Goal: Task Accomplishment & Management: Use online tool/utility

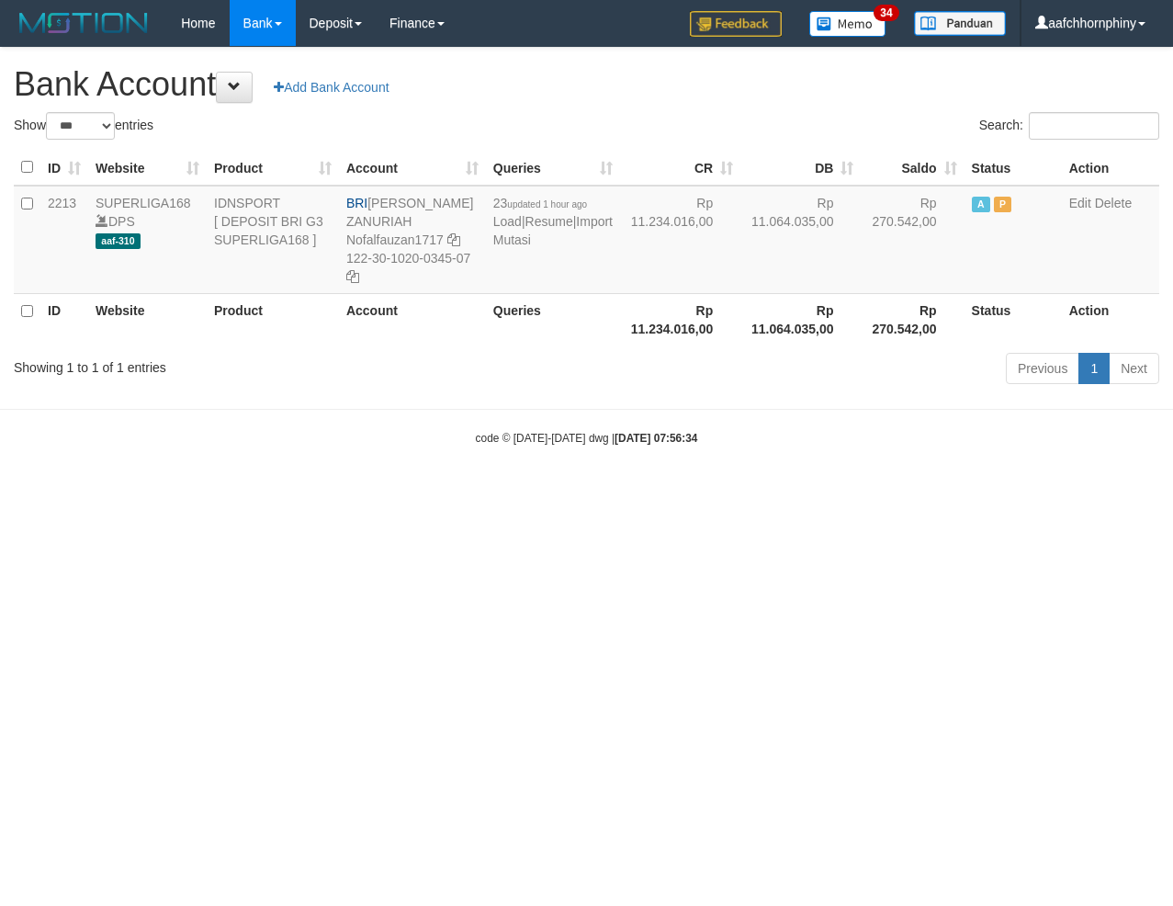
select select "***"
click at [509, 247] on link "Import Mutasi" at bounding box center [552, 230] width 119 height 33
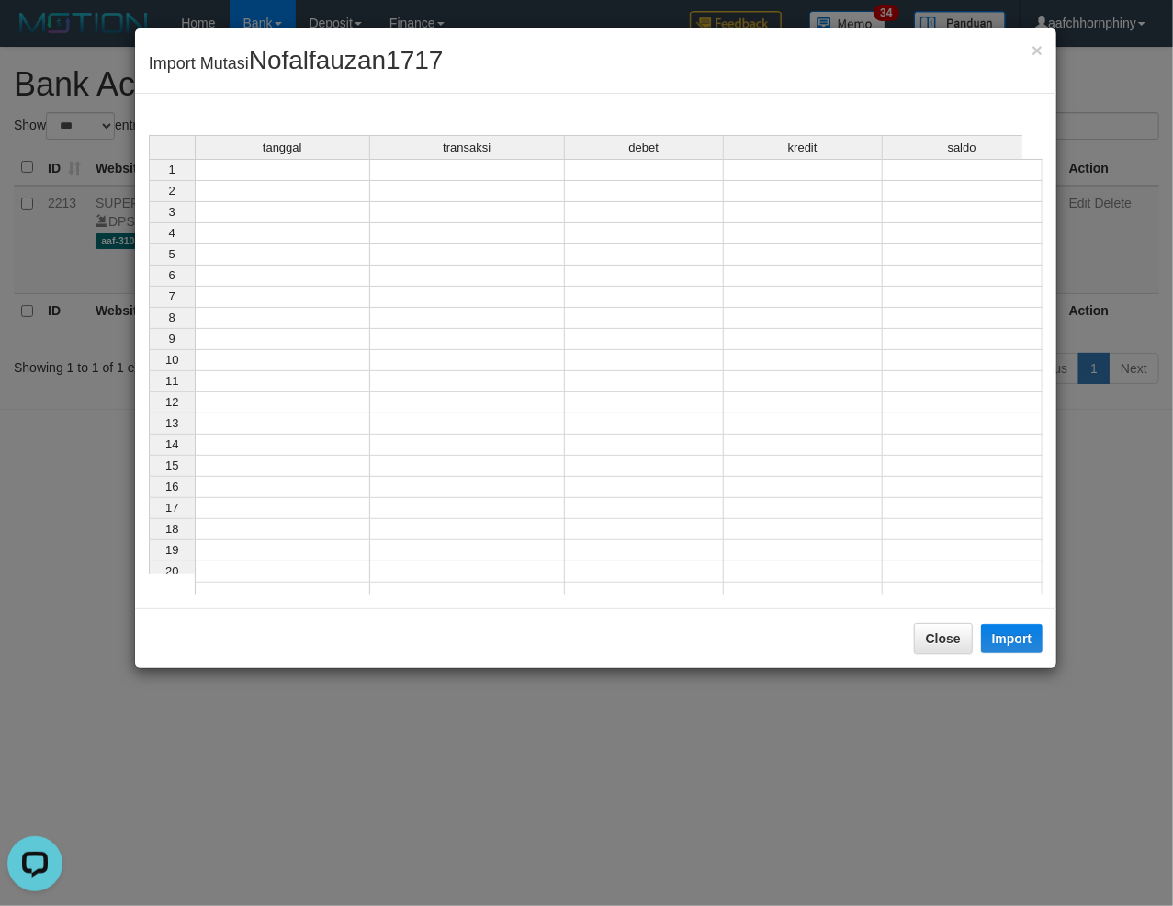
click at [149, 180] on div "tanggal transaksi debet kredit saldo 1 2 3 4 5 6 7 8 9 10 11 12 13 14 15 16 17 …" at bounding box center [149, 369] width 0 height 468
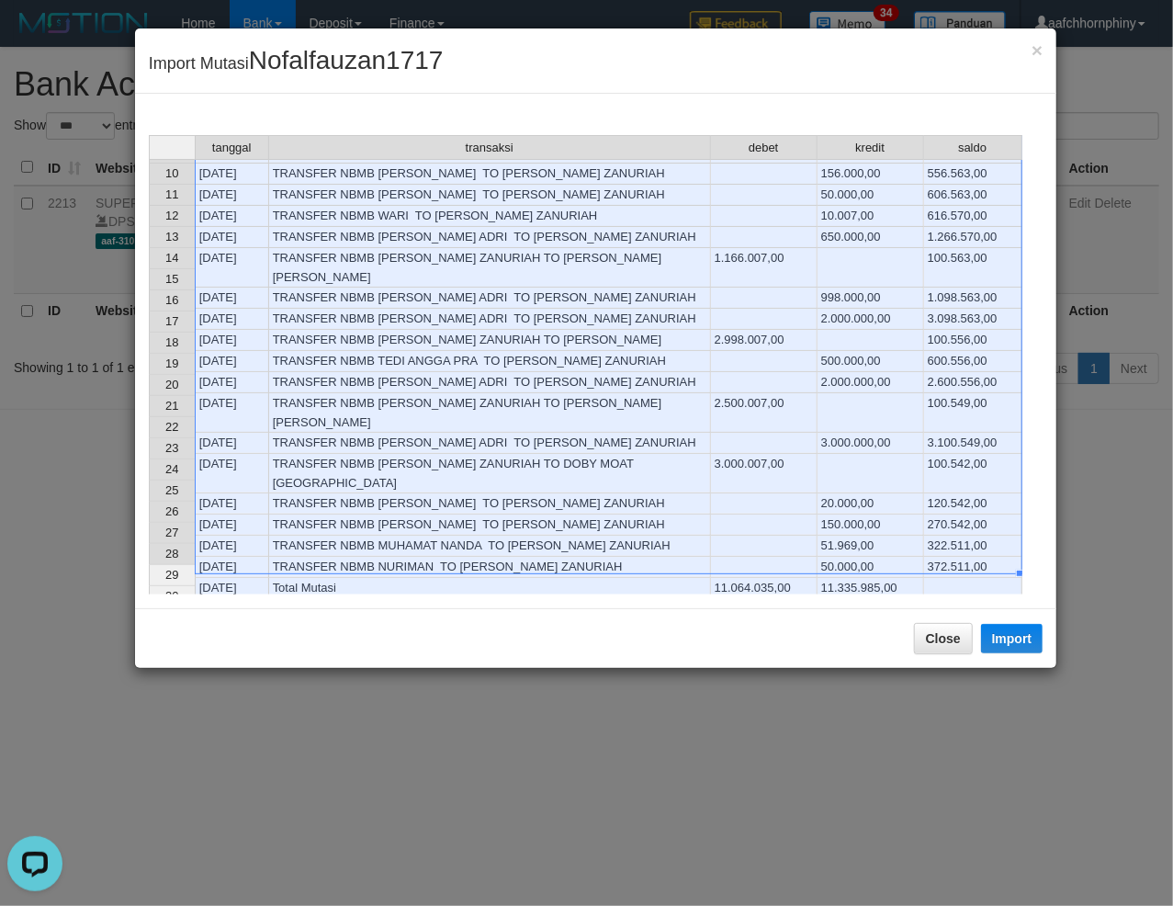
scroll to position [367, 0]
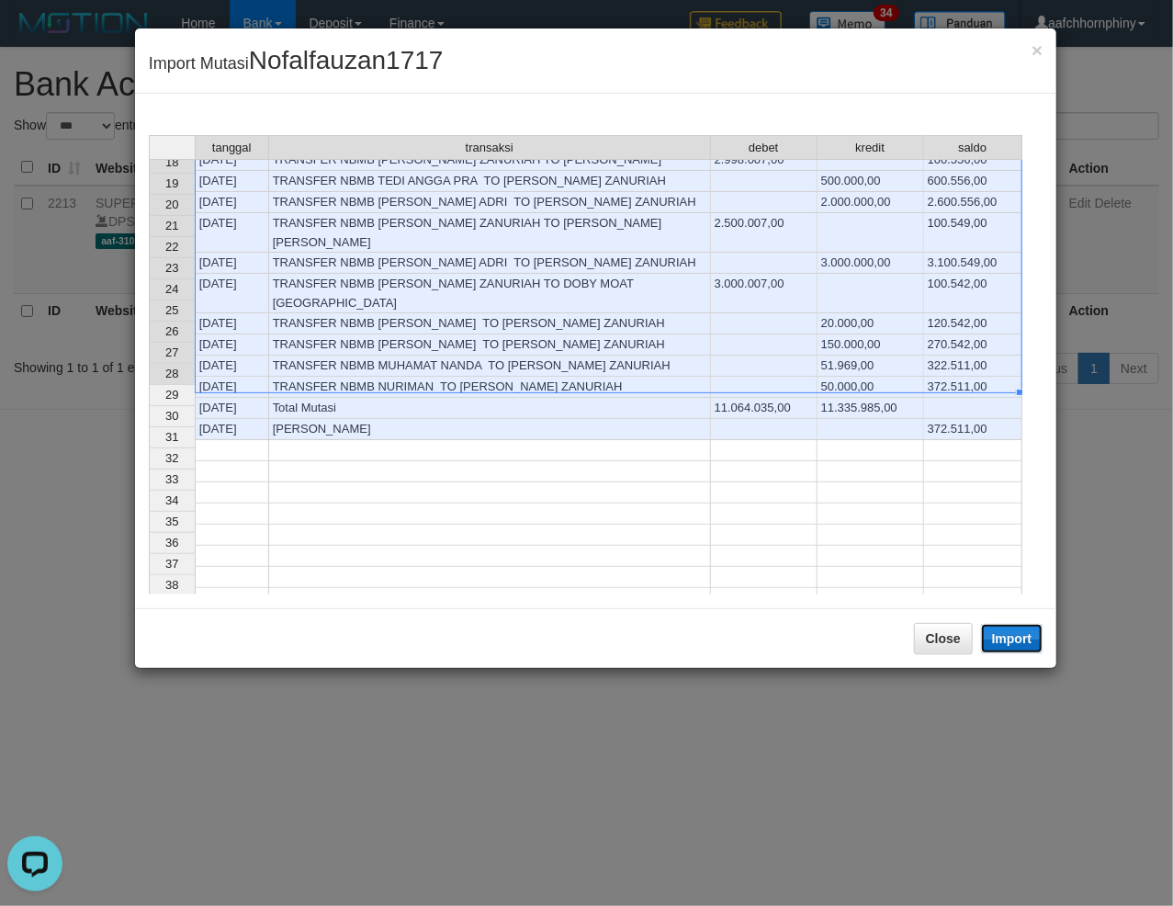
click at [1001, 628] on button "Import" at bounding box center [1012, 638] width 62 height 29
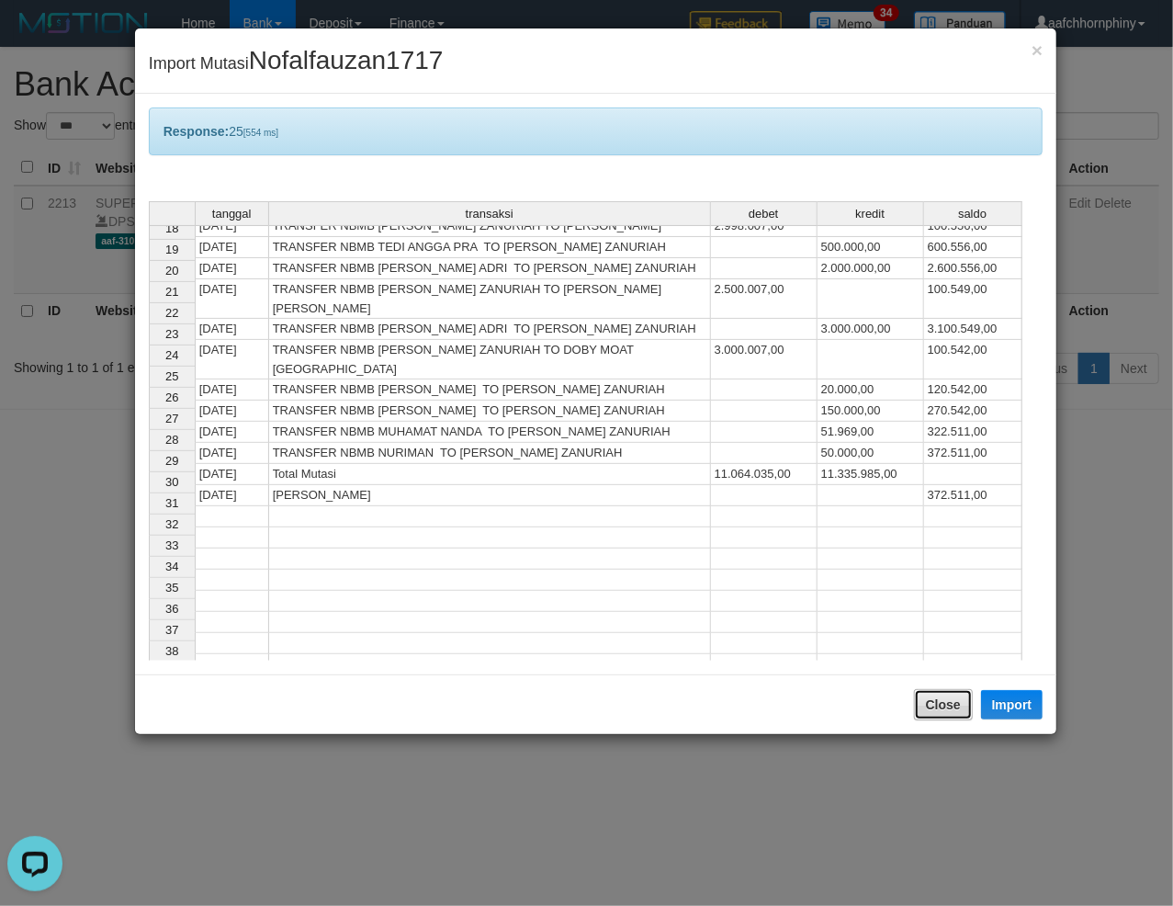
click at [950, 709] on button "Close" at bounding box center [943, 704] width 59 height 31
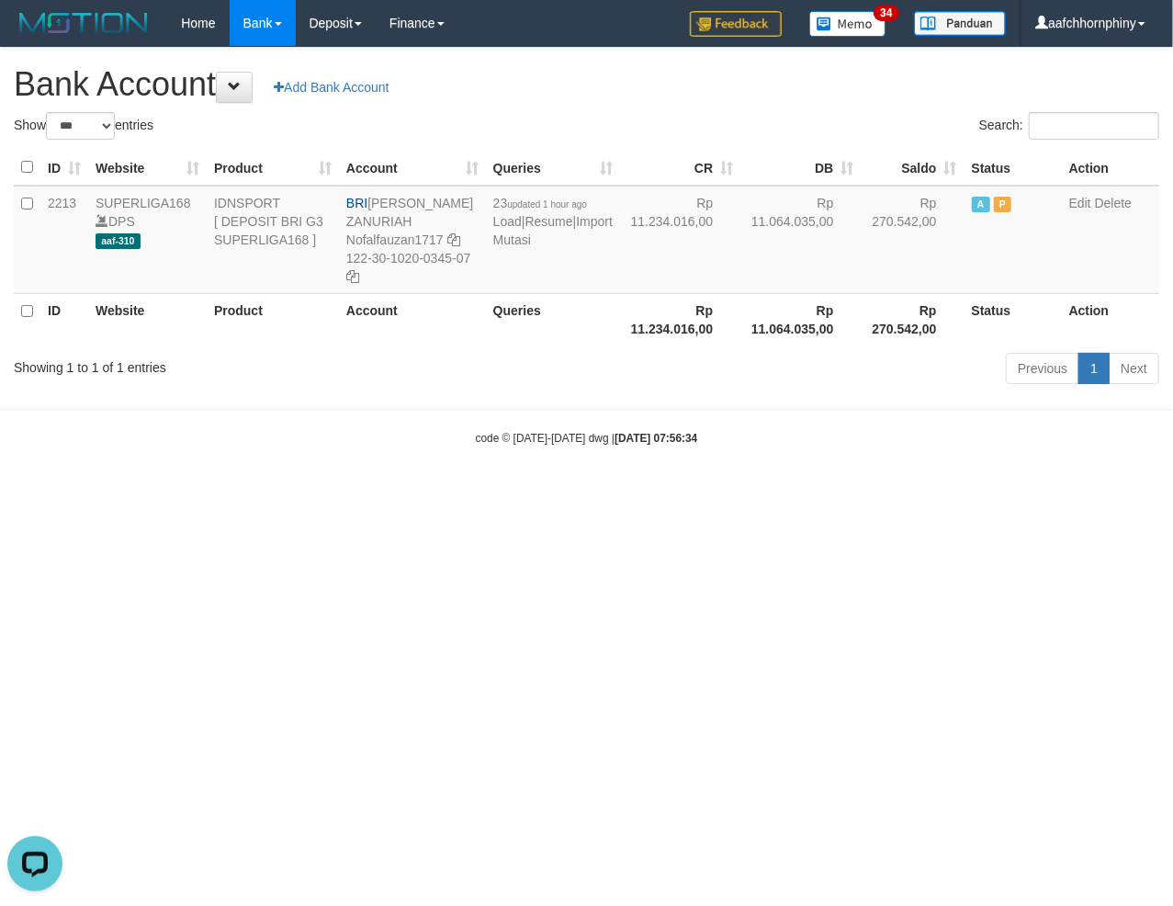
click at [748, 50] on div "**********" at bounding box center [586, 219] width 1173 height 343
select select "***"
click at [523, 247] on link "Import Mutasi" at bounding box center [553, 230] width 119 height 33
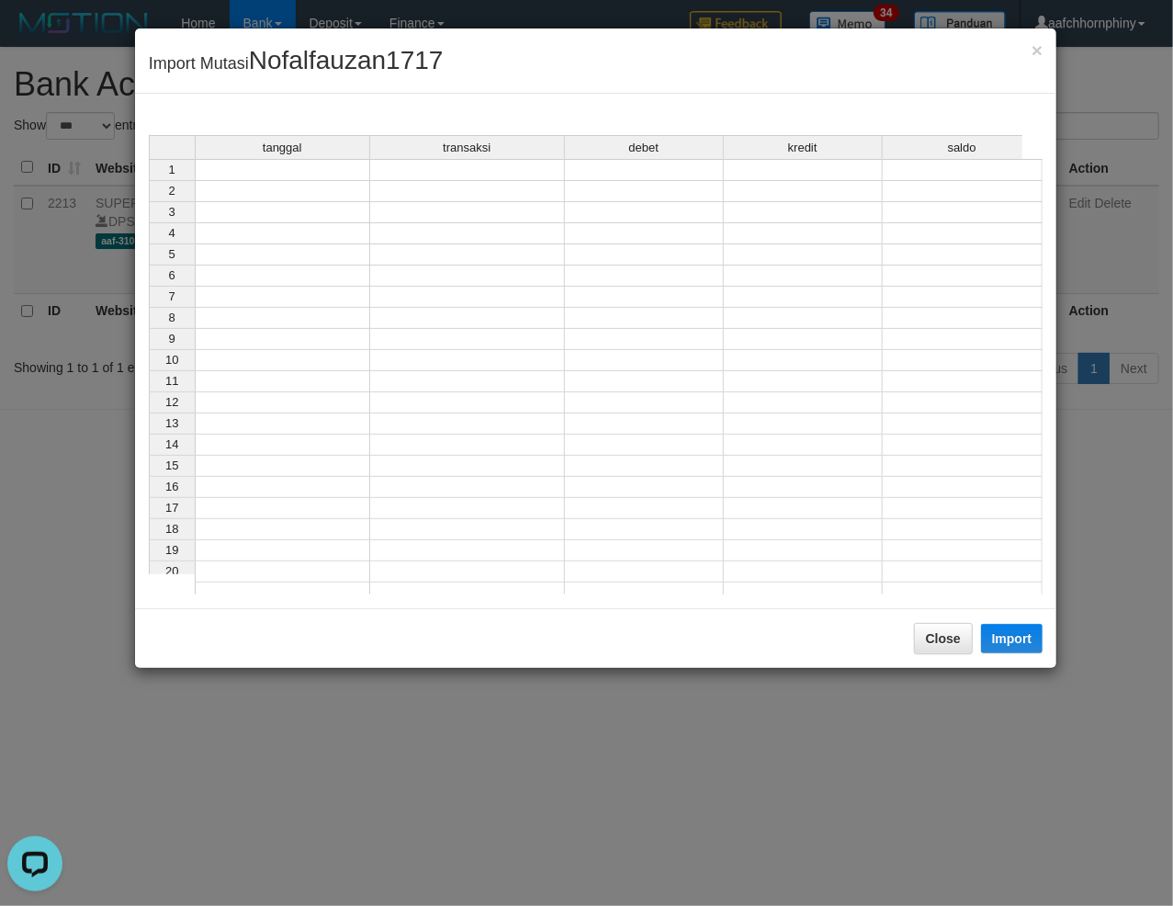
click at [279, 163] on td at bounding box center [282, 170] width 175 height 22
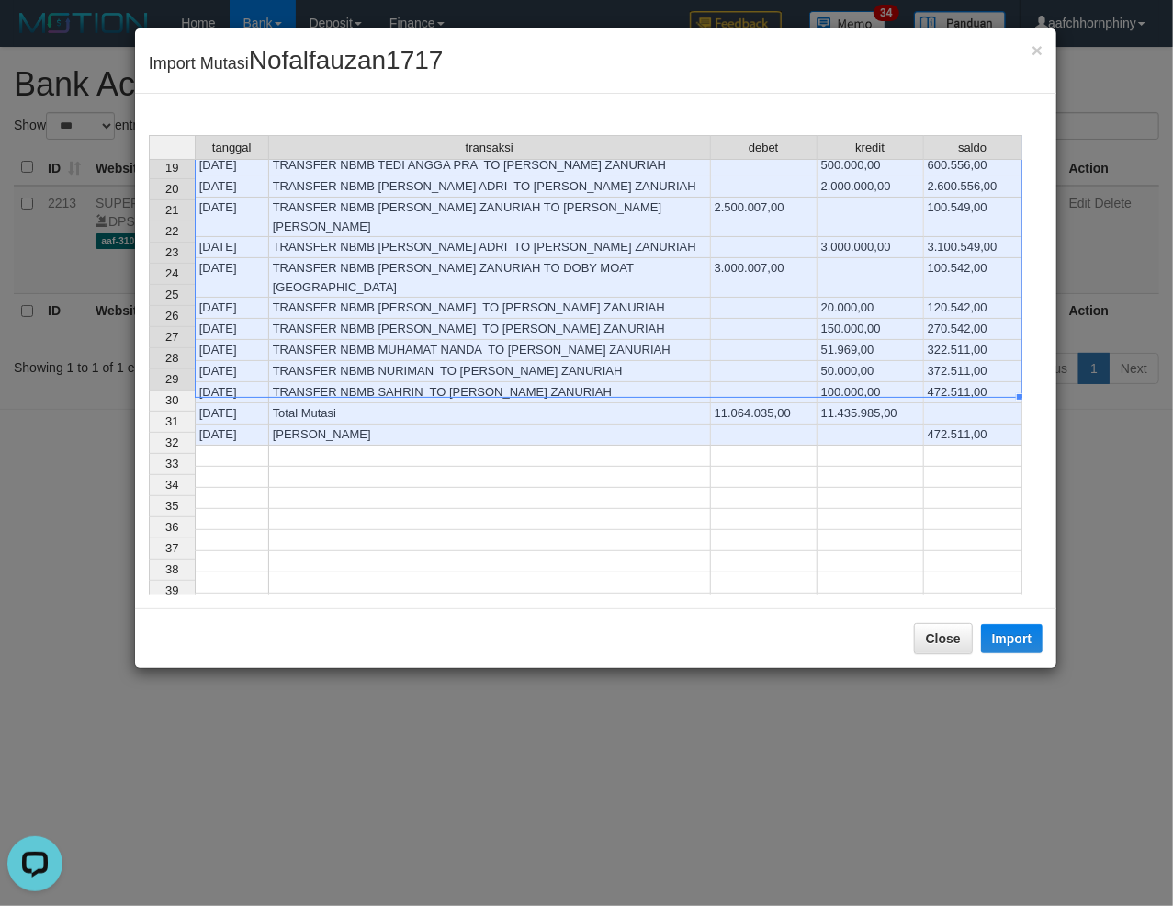
scroll to position [386, 0]
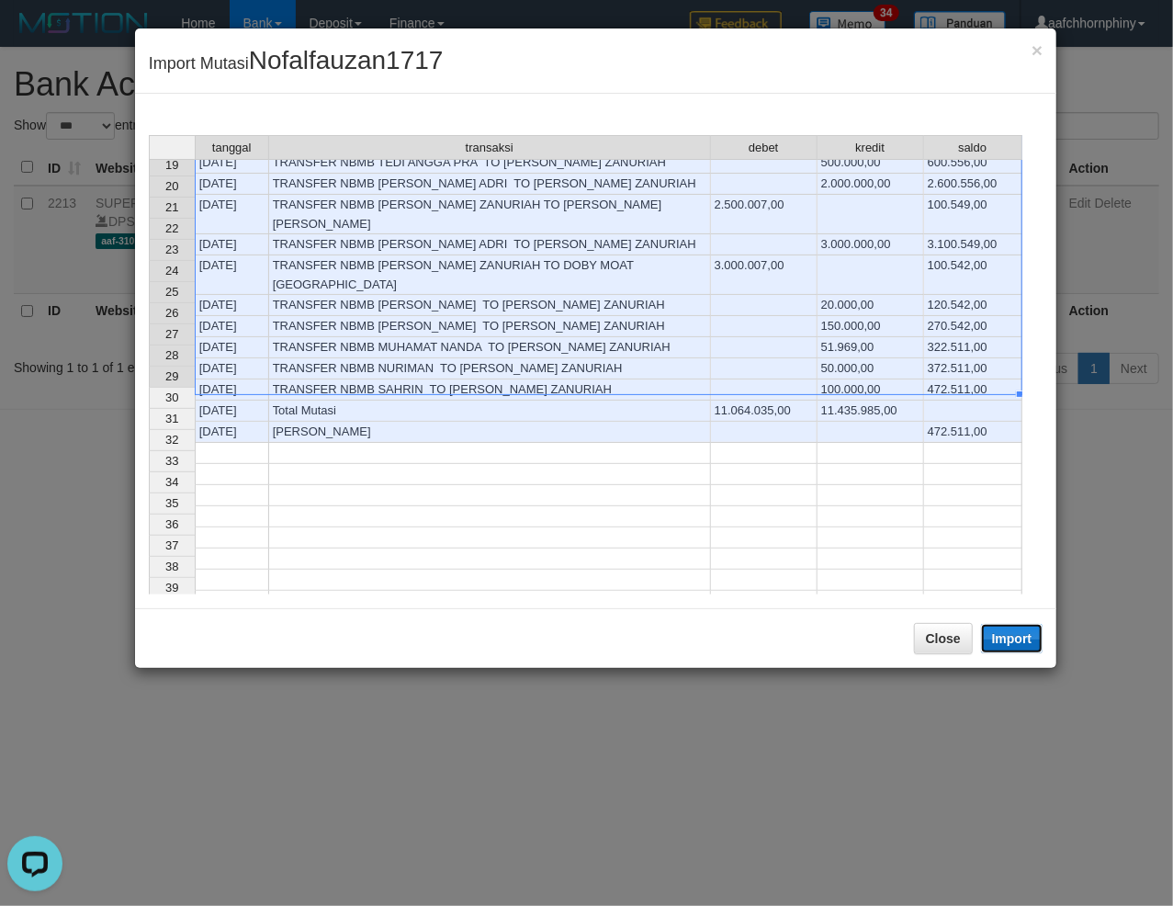
click at [999, 636] on button "Import" at bounding box center [1012, 638] width 62 height 29
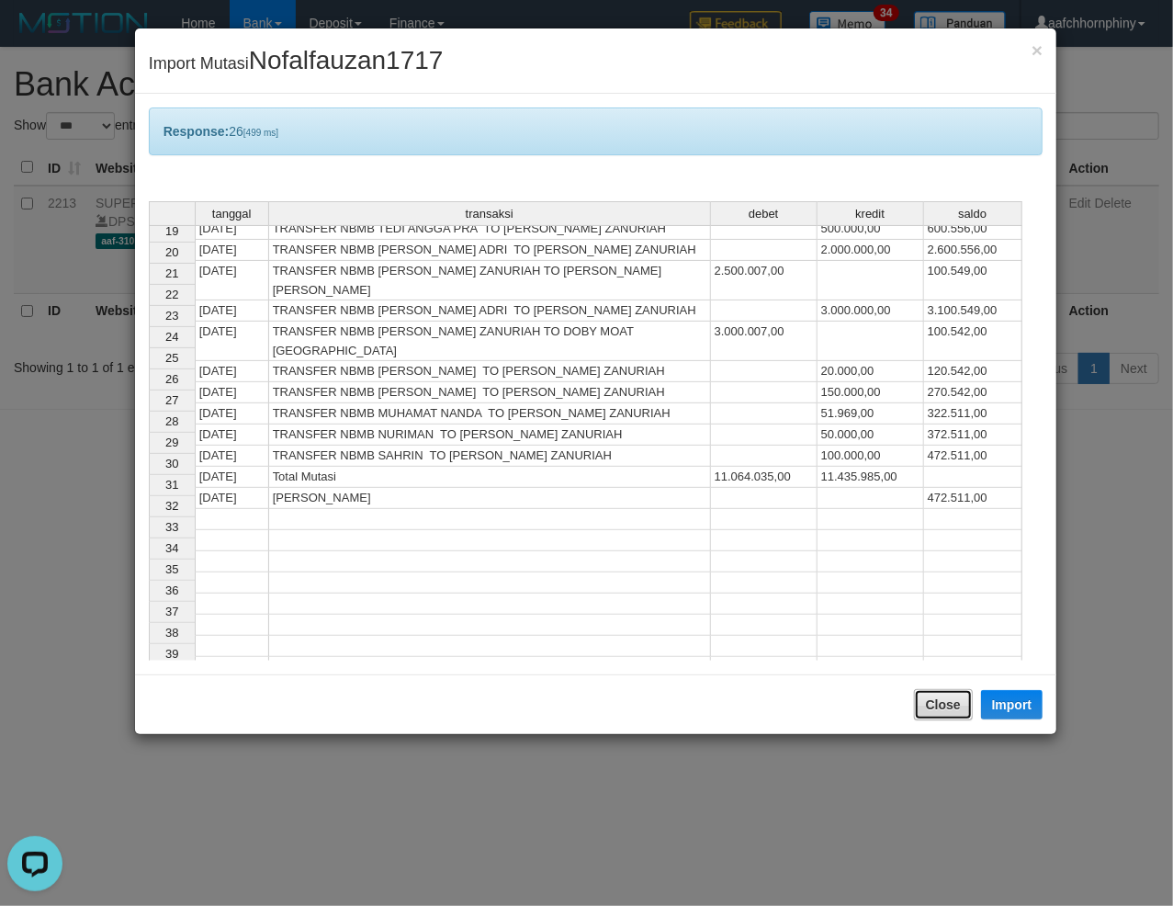
click at [929, 691] on button "Close" at bounding box center [943, 704] width 59 height 31
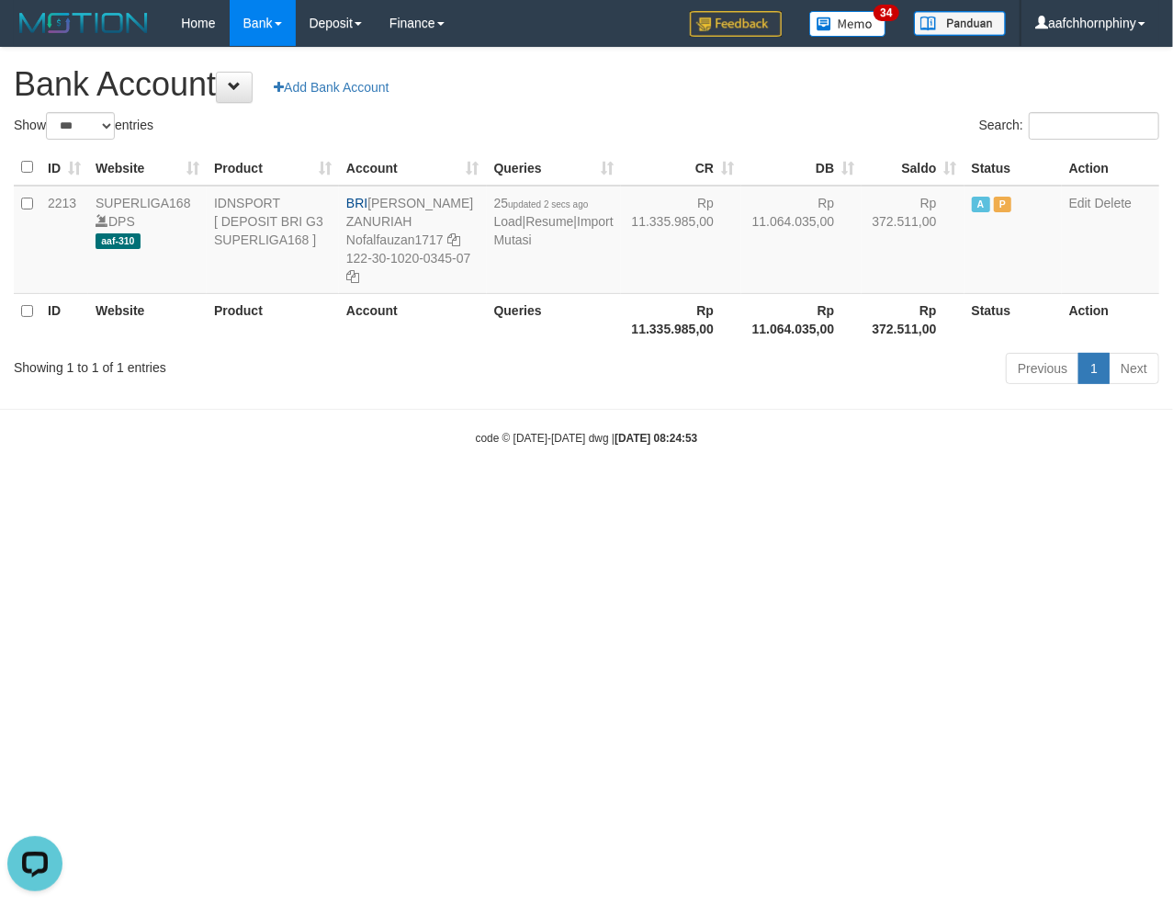
click at [665, 74] on h1 "Bank Account Add Bank Account" at bounding box center [586, 84] width 1145 height 37
select select "***"
click at [522, 247] on link "Import Mutasi" at bounding box center [553, 230] width 119 height 33
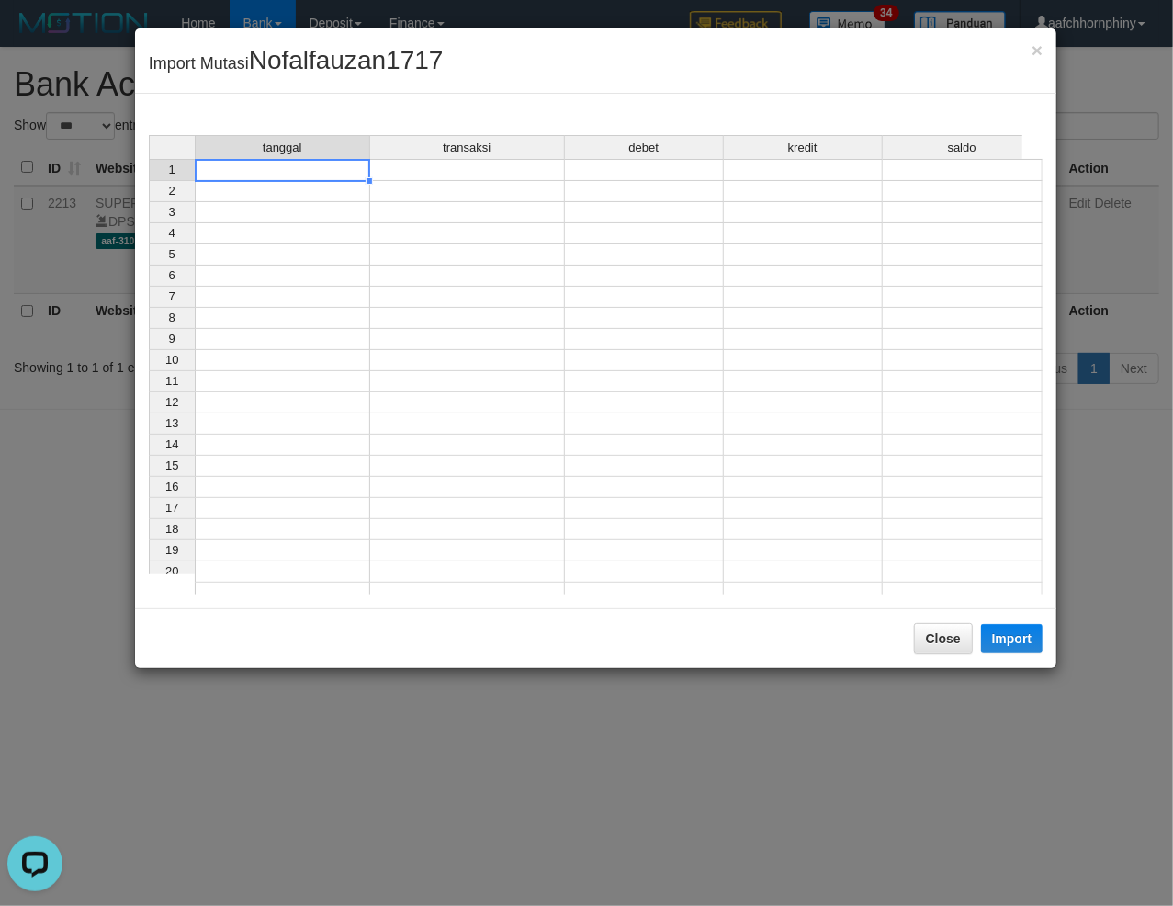
click at [274, 177] on td at bounding box center [282, 170] width 175 height 22
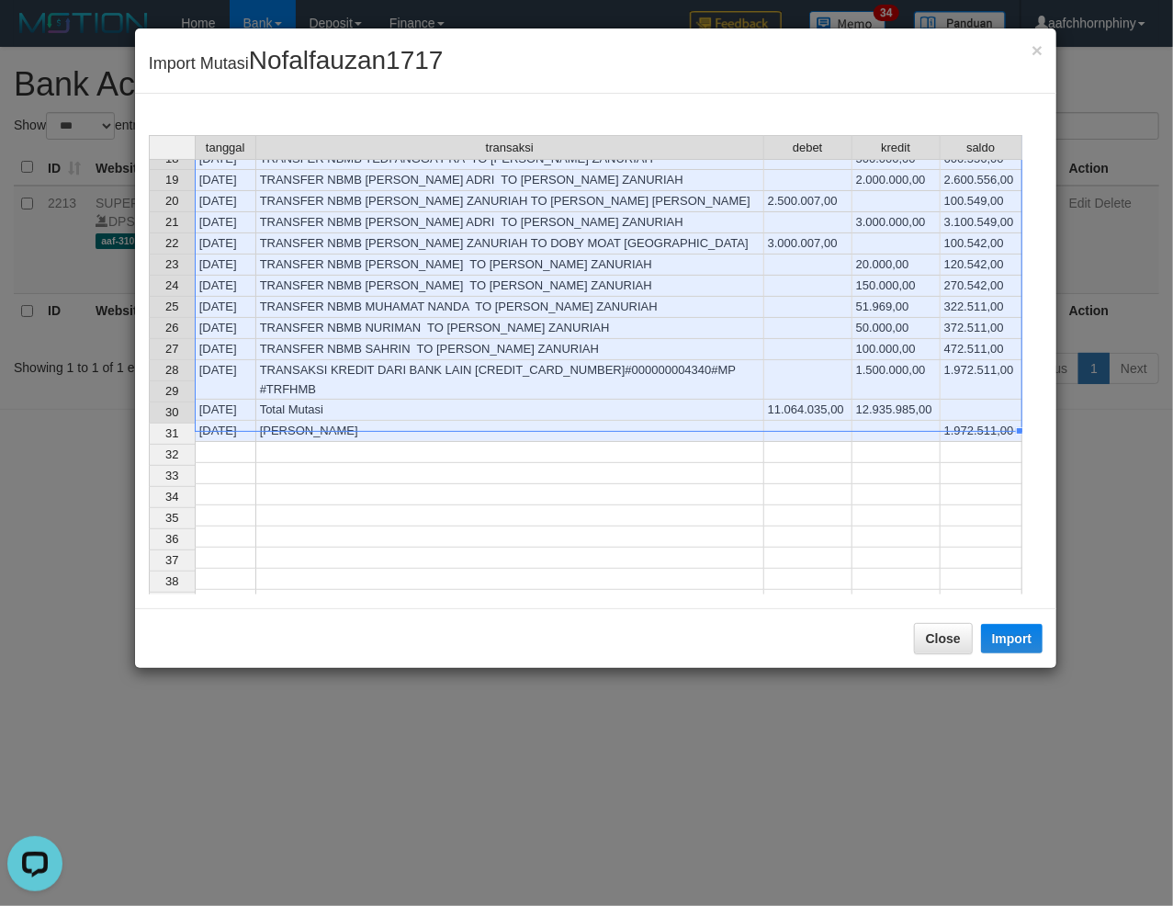
scroll to position [377, 0]
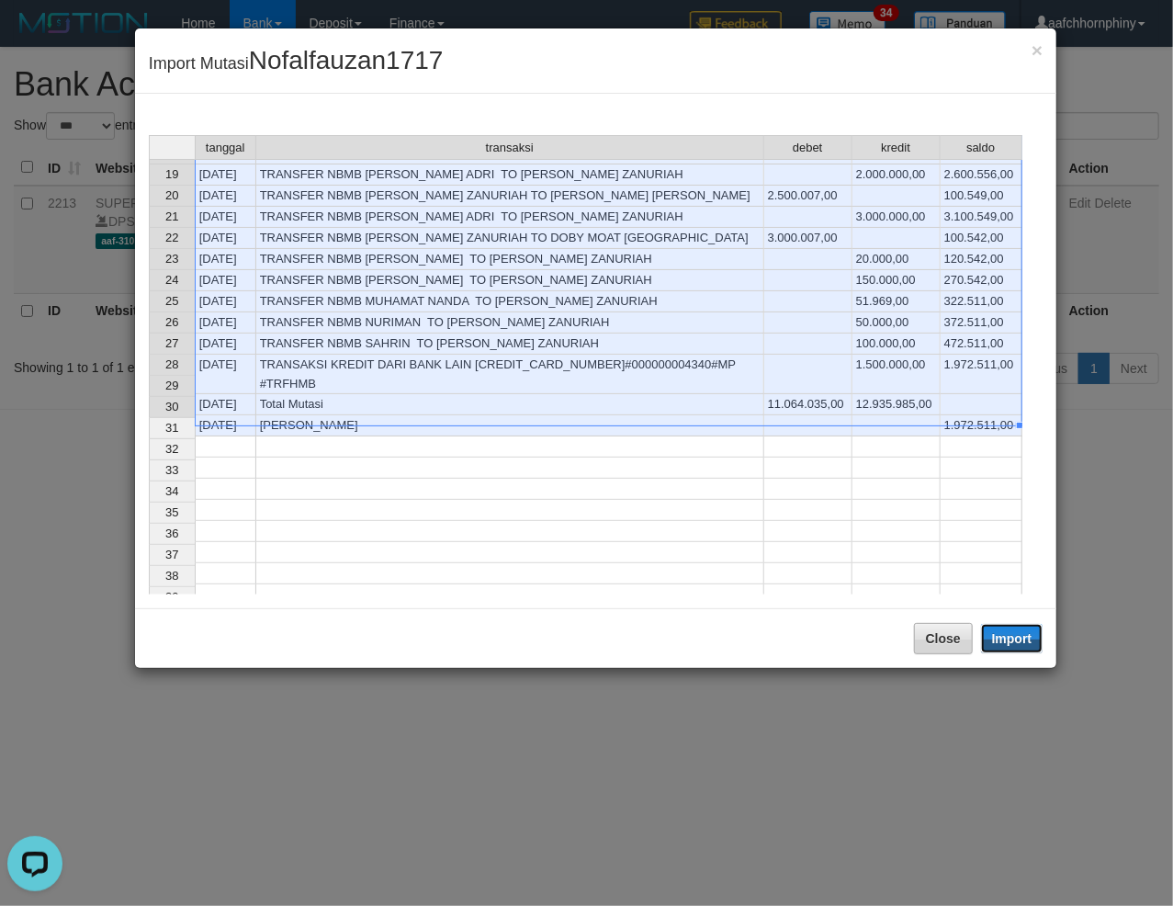
drag, startPoint x: 997, startPoint y: 636, endPoint x: 949, endPoint y: 691, distance: 72.8
click at [996, 636] on button "Import" at bounding box center [1012, 638] width 62 height 29
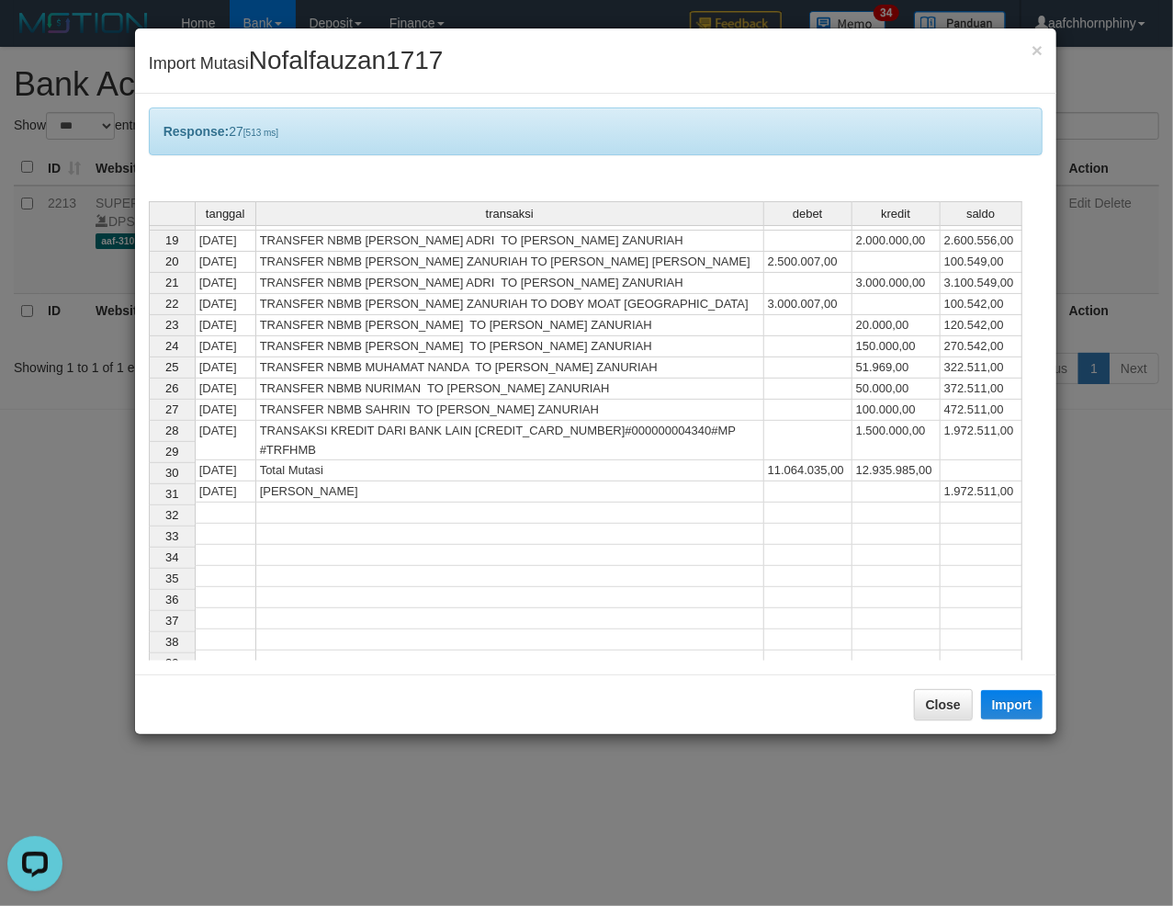
click at [948, 685] on div "Close Import" at bounding box center [596, 704] width 922 height 60
click at [960, 700] on button "Close" at bounding box center [943, 704] width 59 height 31
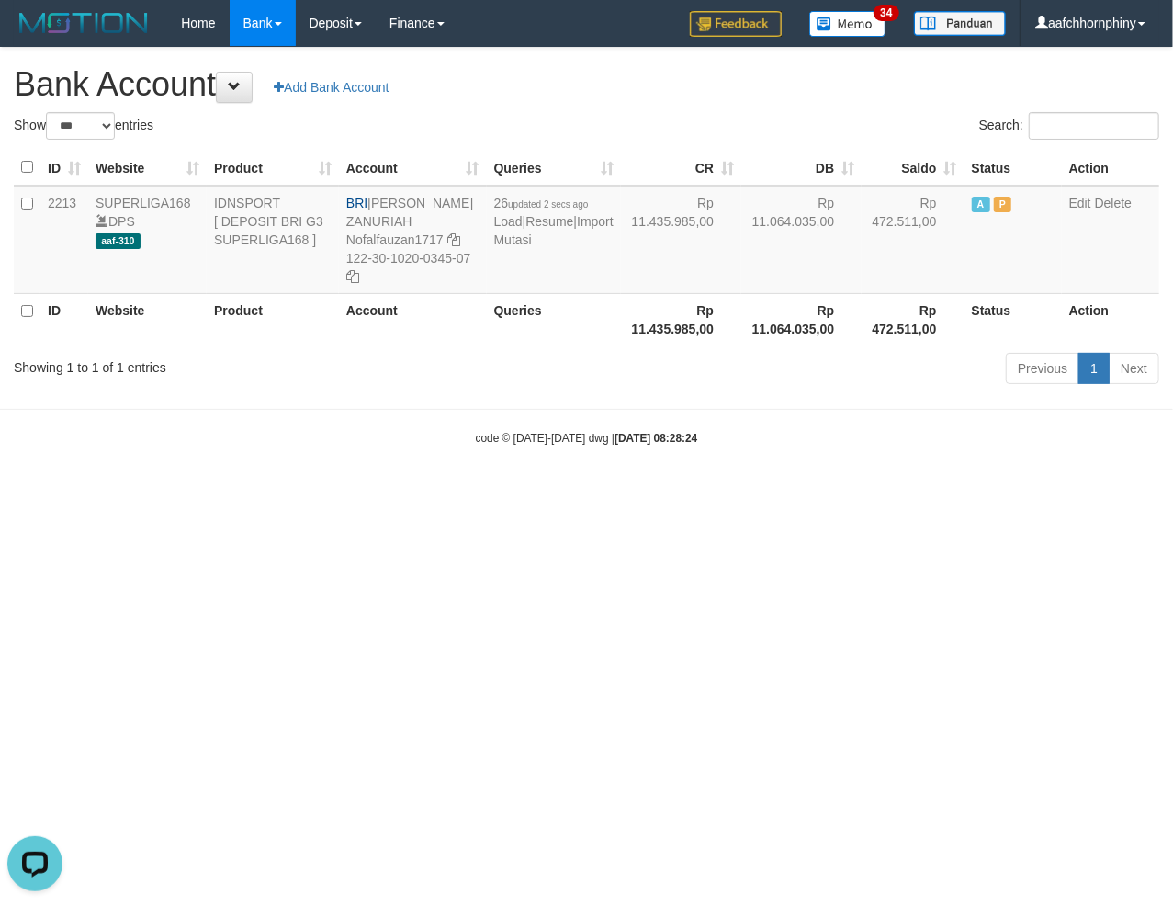
click at [812, 88] on h1 "Bank Account Add Bank Account" at bounding box center [586, 84] width 1145 height 37
select select "***"
drag, startPoint x: 373, startPoint y: 197, endPoint x: 445, endPoint y: 218, distance: 75.6
click at [445, 218] on td "BRI NOFAL ZANURIAH Nofalfauzan1717 122-30-1020-0345-07" at bounding box center [407, 240] width 144 height 108
copy td "[PERSON_NAME] ZANURIAH"
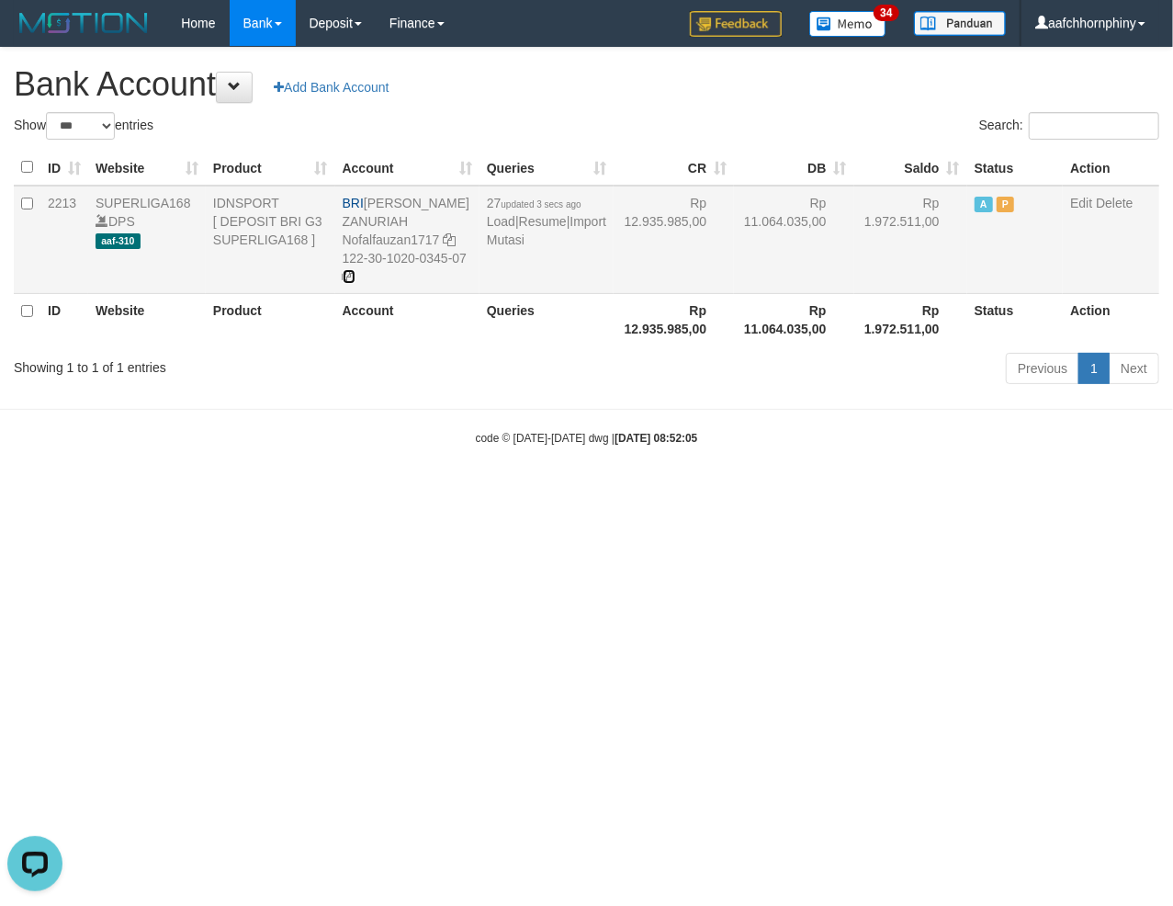
click at [354, 279] on icon at bounding box center [349, 276] width 13 height 13
copy td "[PERSON_NAME] ZANURIAH"
click at [516, 247] on link "Import Mutasi" at bounding box center [546, 230] width 119 height 33
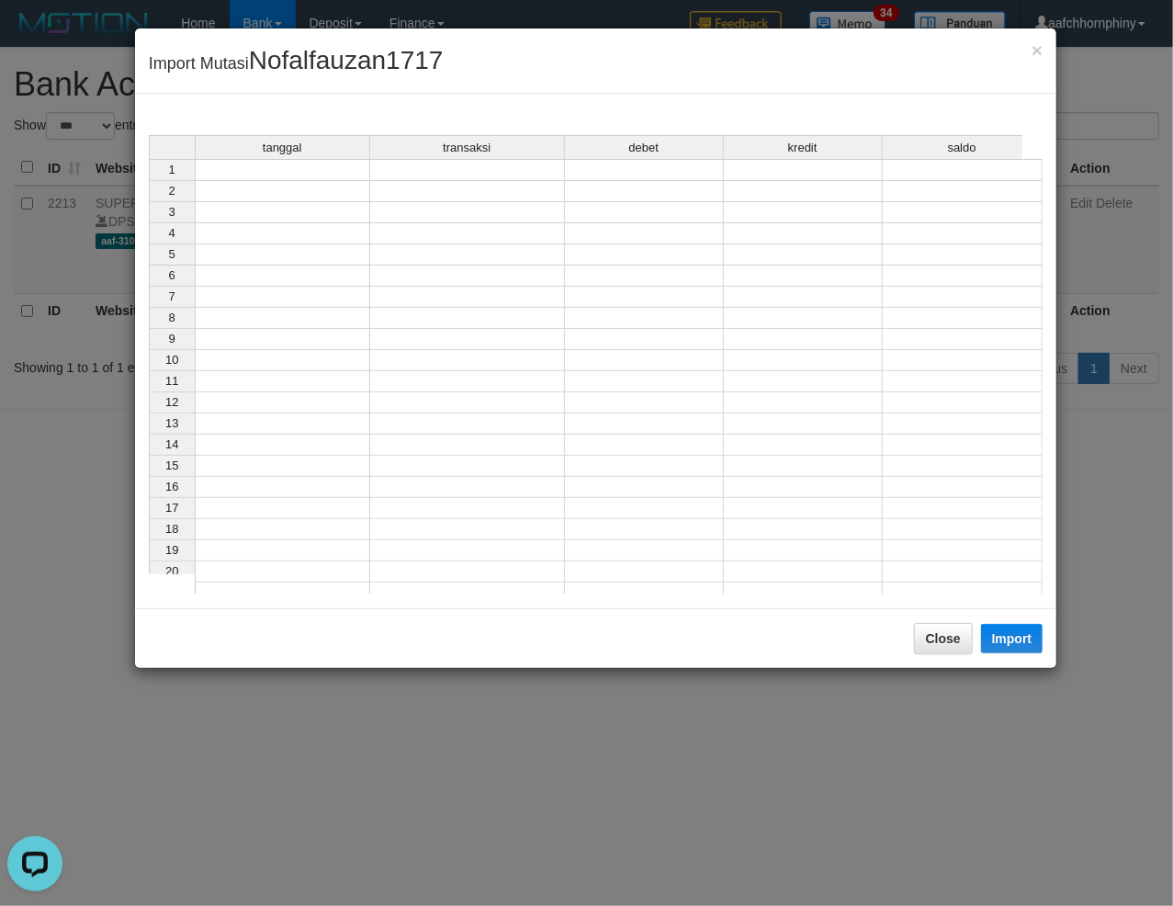
click at [149, 182] on div "tanggal transaksi debet kredit saldo 1 2 3 4 5 6 7 8 9 10 11 12 13 14 15 16 17 …" at bounding box center [149, 369] width 0 height 468
click at [309, 166] on td at bounding box center [282, 170] width 175 height 22
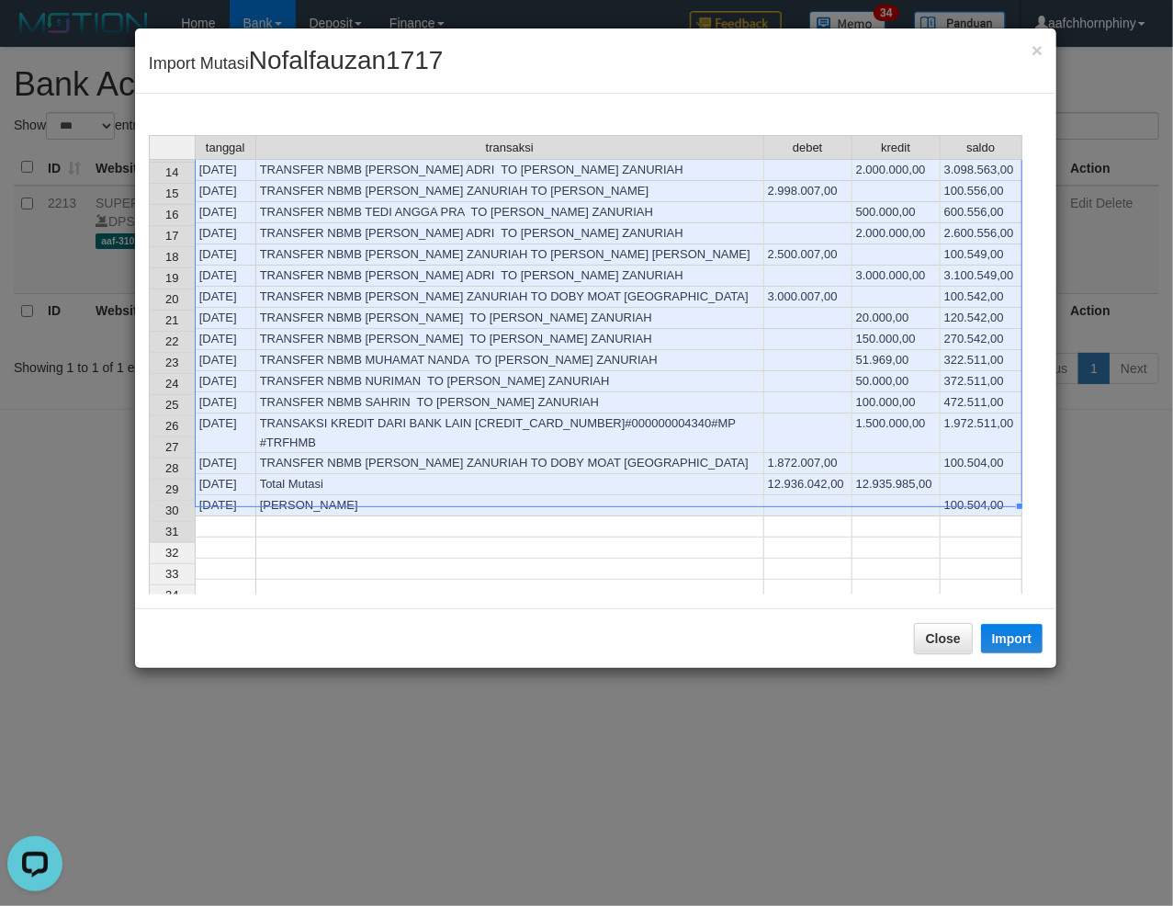
scroll to position [371, 0]
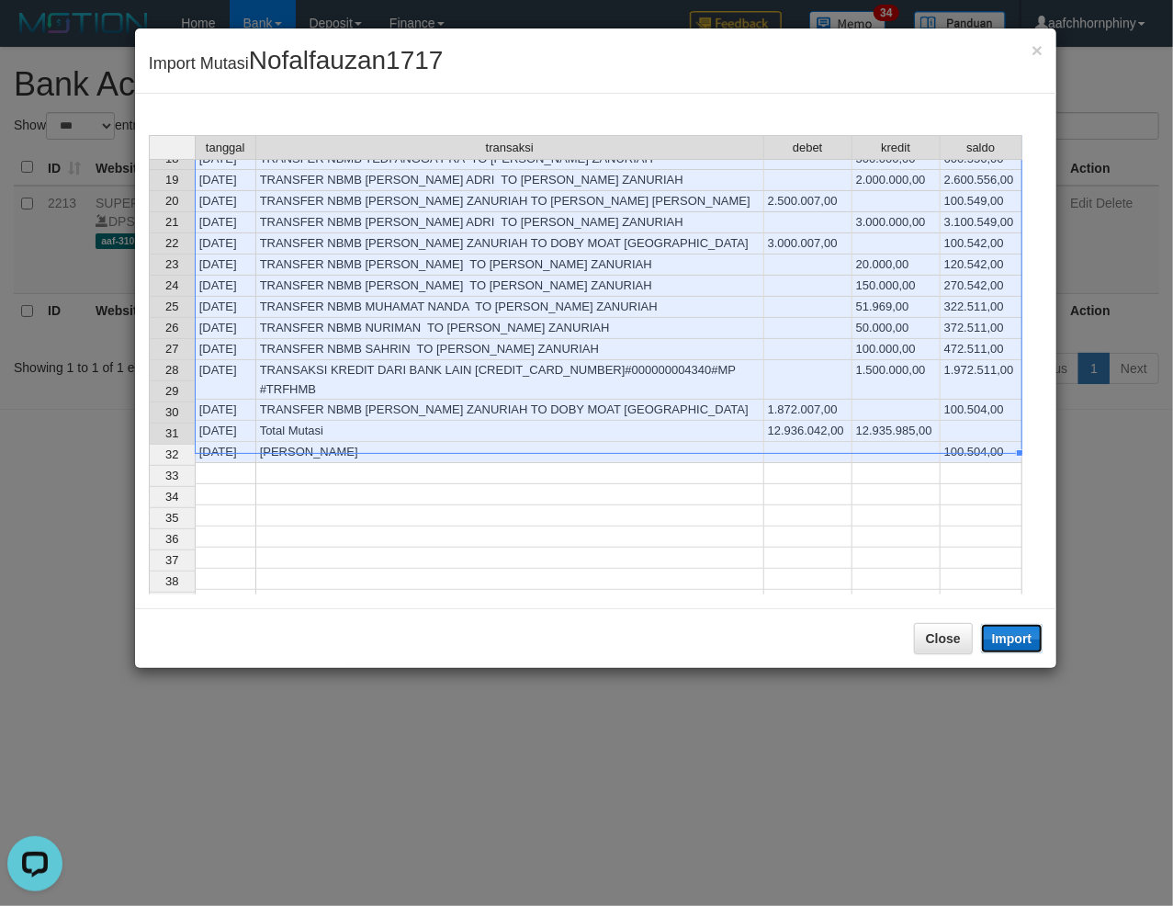
click at [999, 636] on button "Import" at bounding box center [1012, 638] width 62 height 29
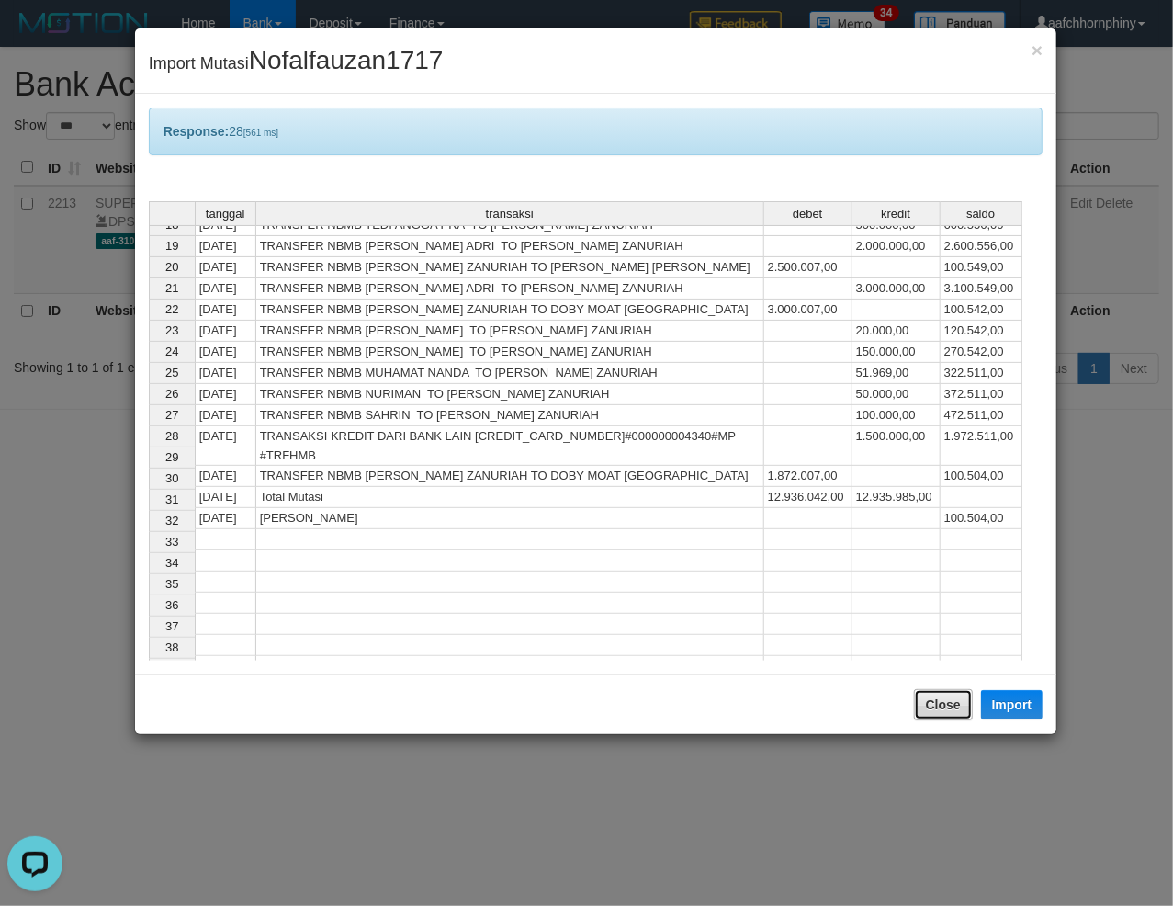
click at [939, 706] on button "Close" at bounding box center [943, 704] width 59 height 31
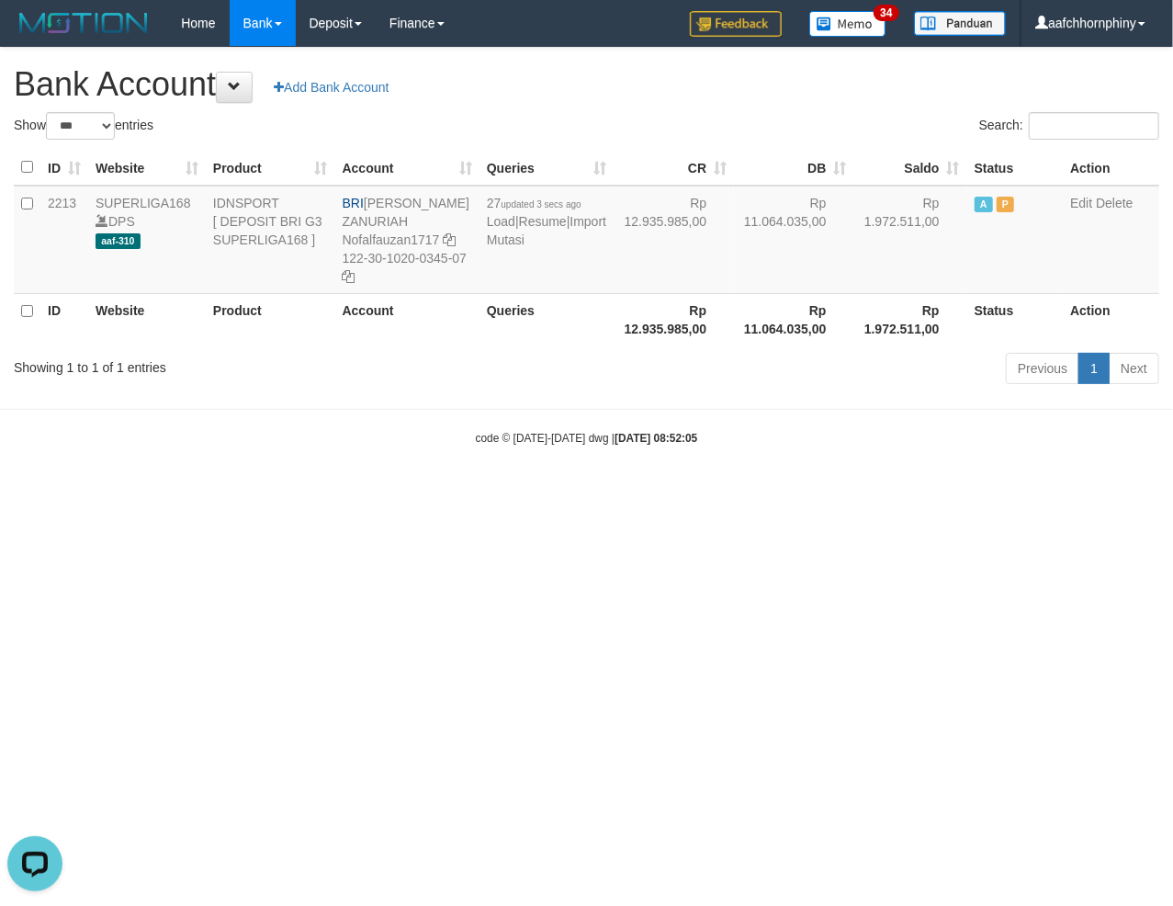
click at [656, 97] on h1 "Bank Account Add Bank Account" at bounding box center [586, 84] width 1145 height 37
select select "***"
